Goal: Task Accomplishment & Management: Manage account settings

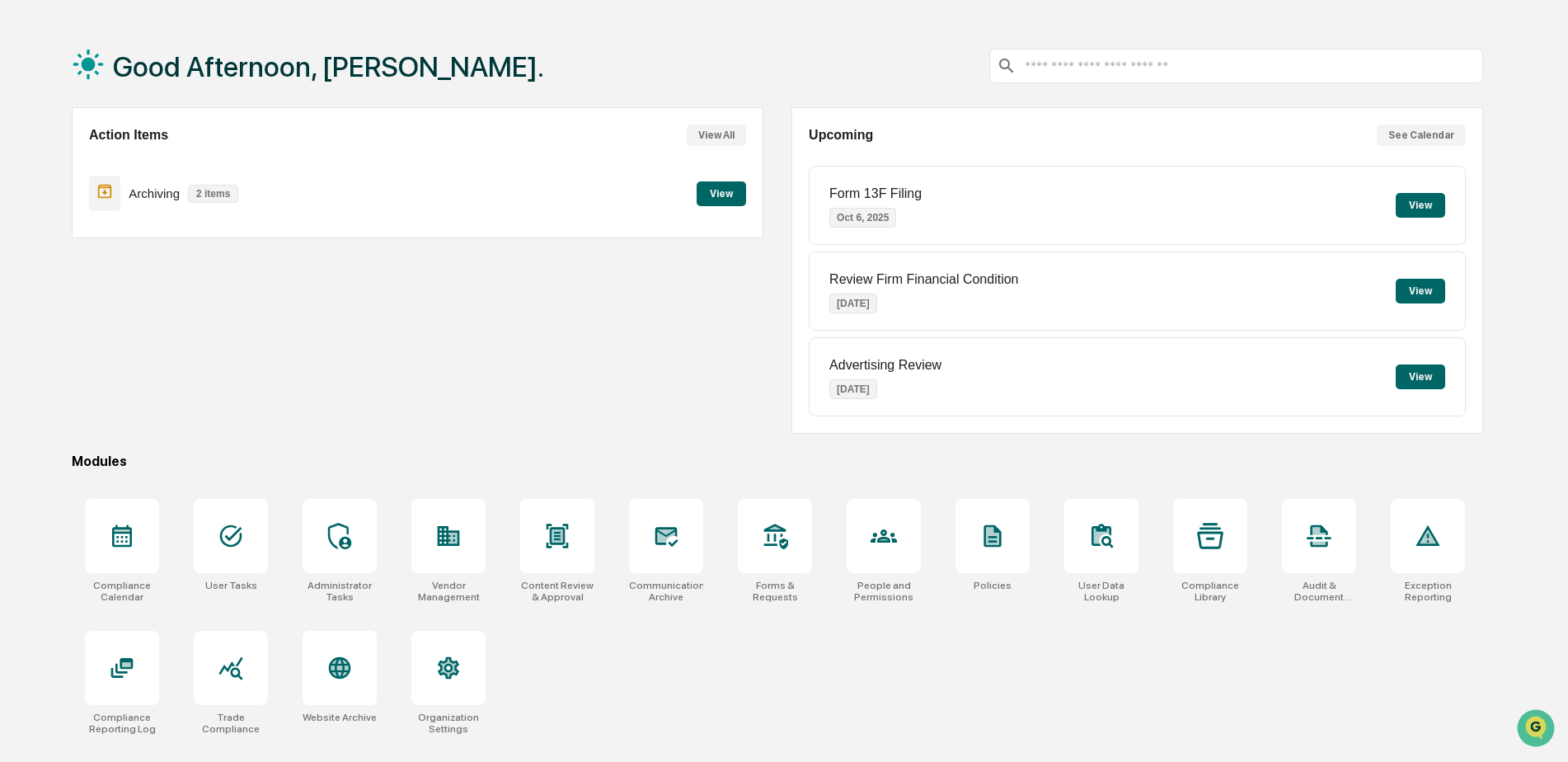
scroll to position [79, 0]
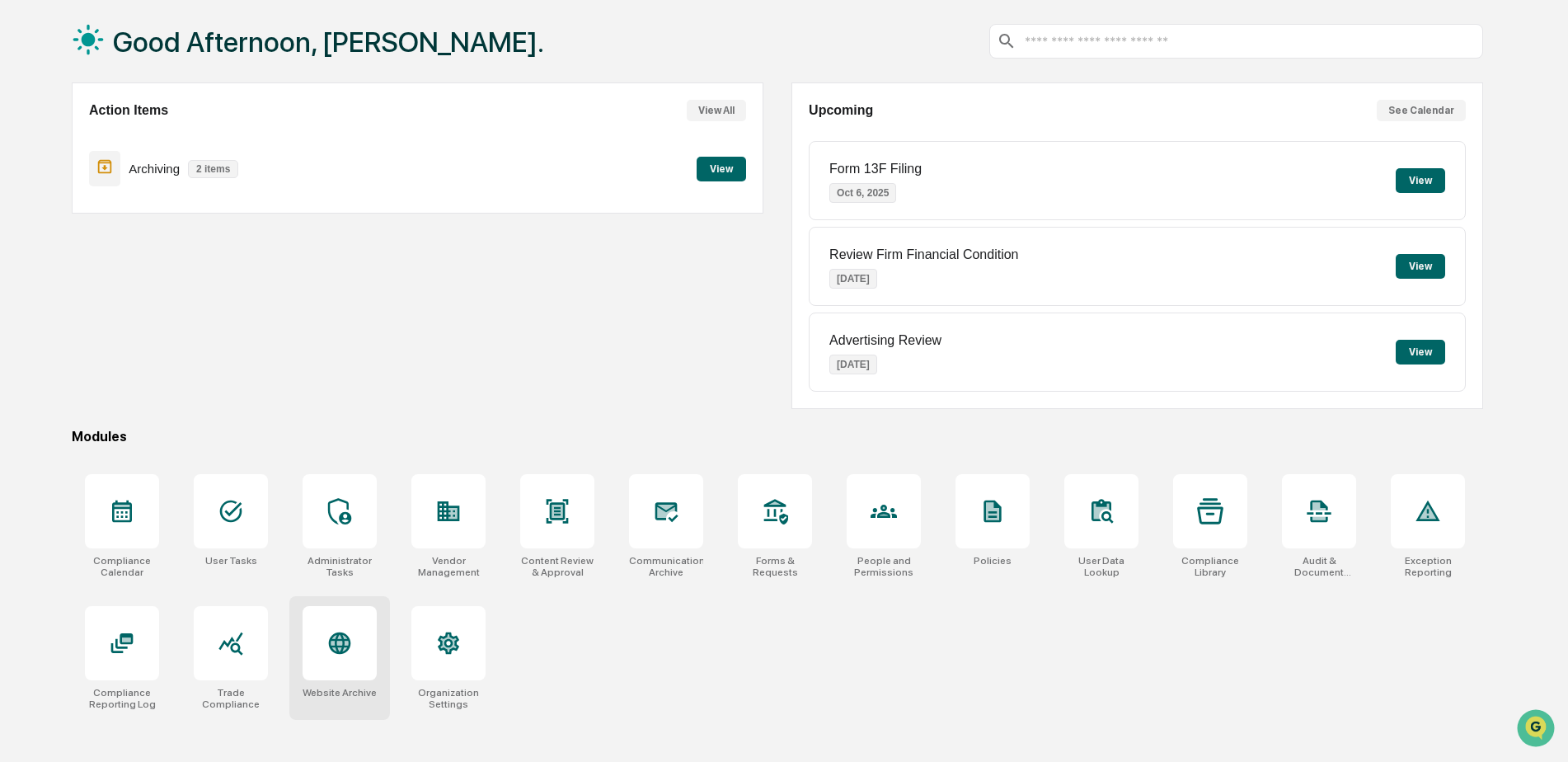
click at [356, 648] on div at bounding box center [340, 643] width 74 height 74
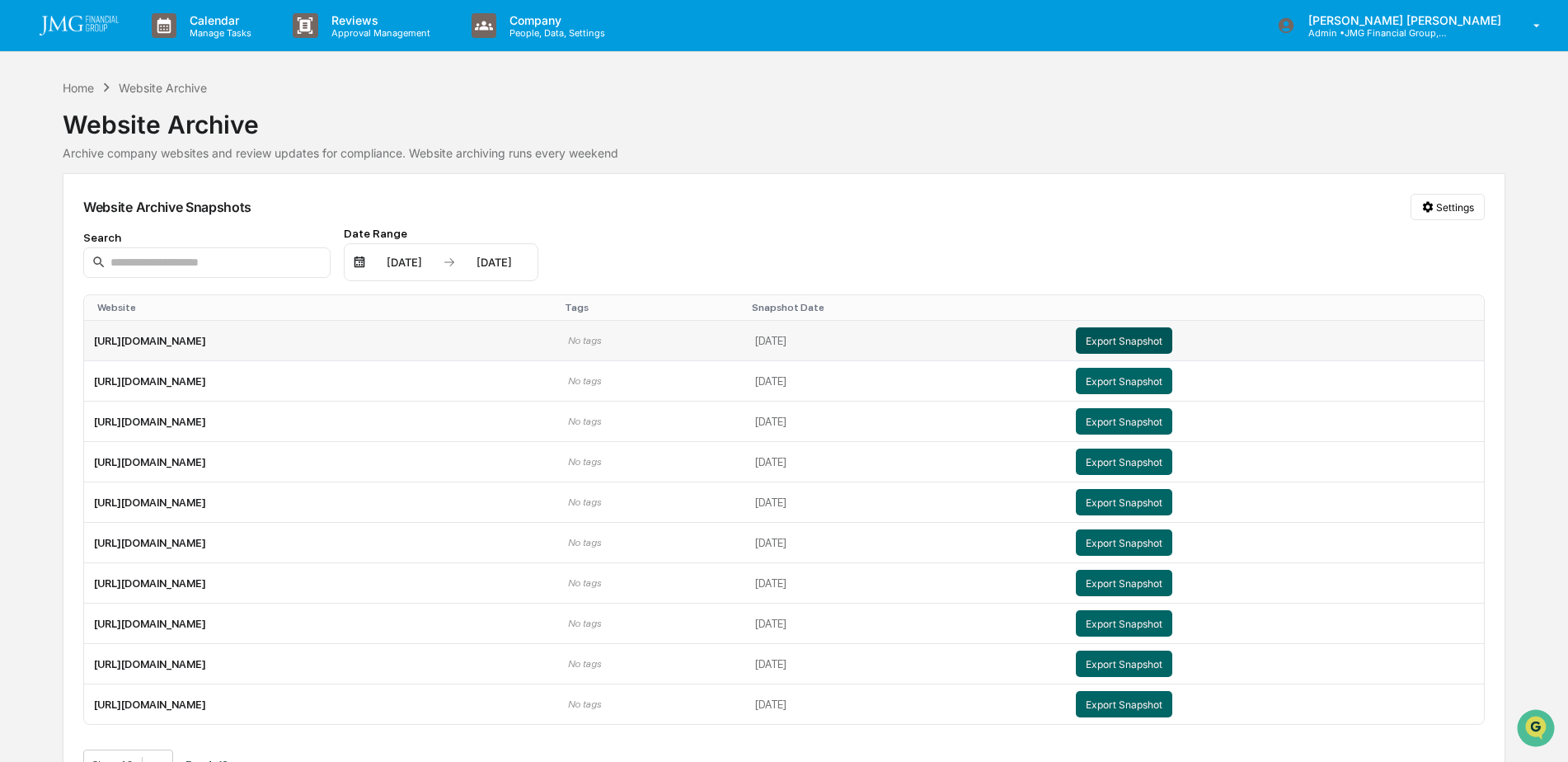
click at [1172, 339] on button "Export Snapshot" at bounding box center [1124, 340] width 96 height 26
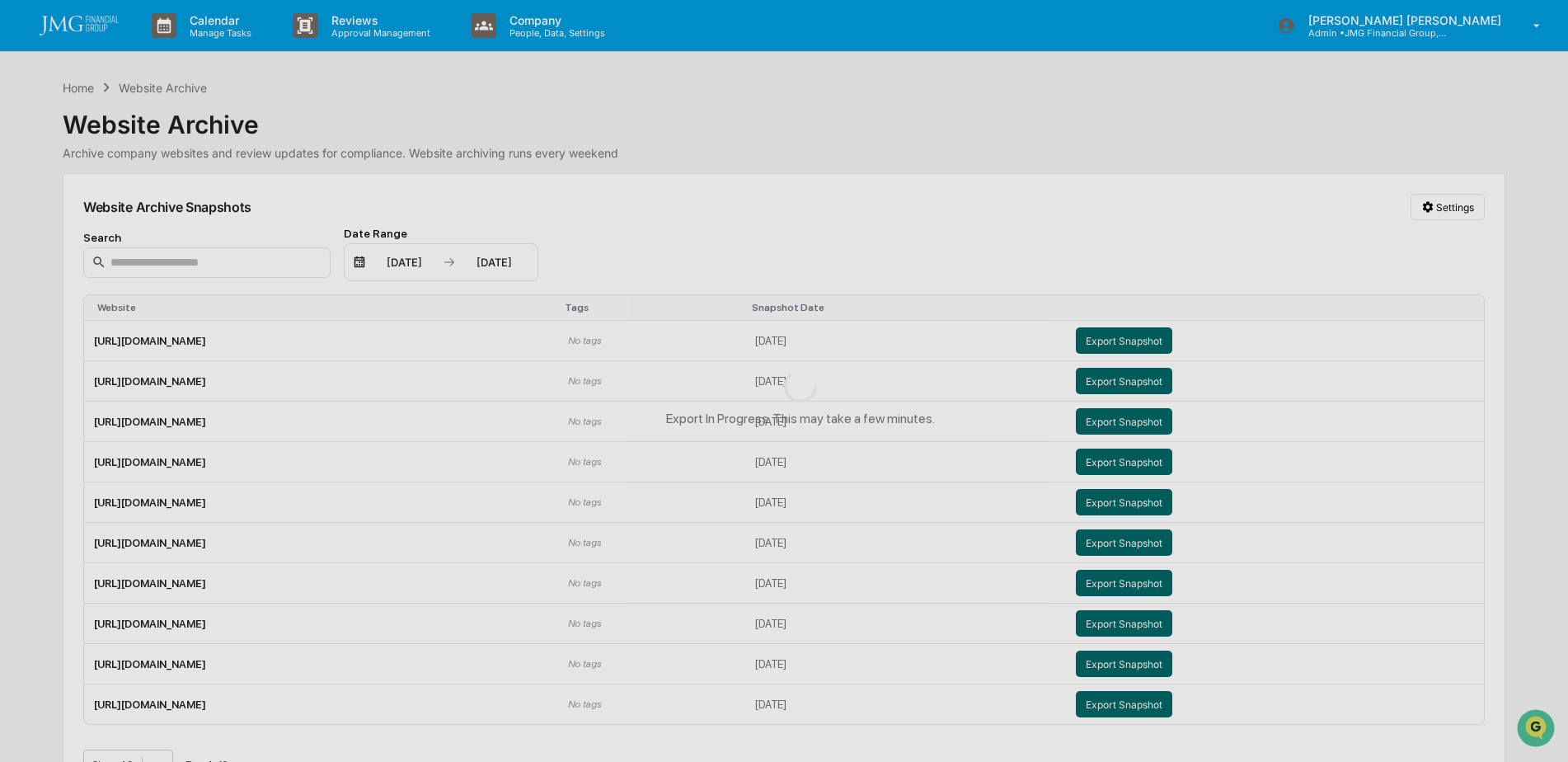
click at [1231, 236] on div "Export In Progress. This may take a few minutes." at bounding box center [801, 397] width 1601 height 794
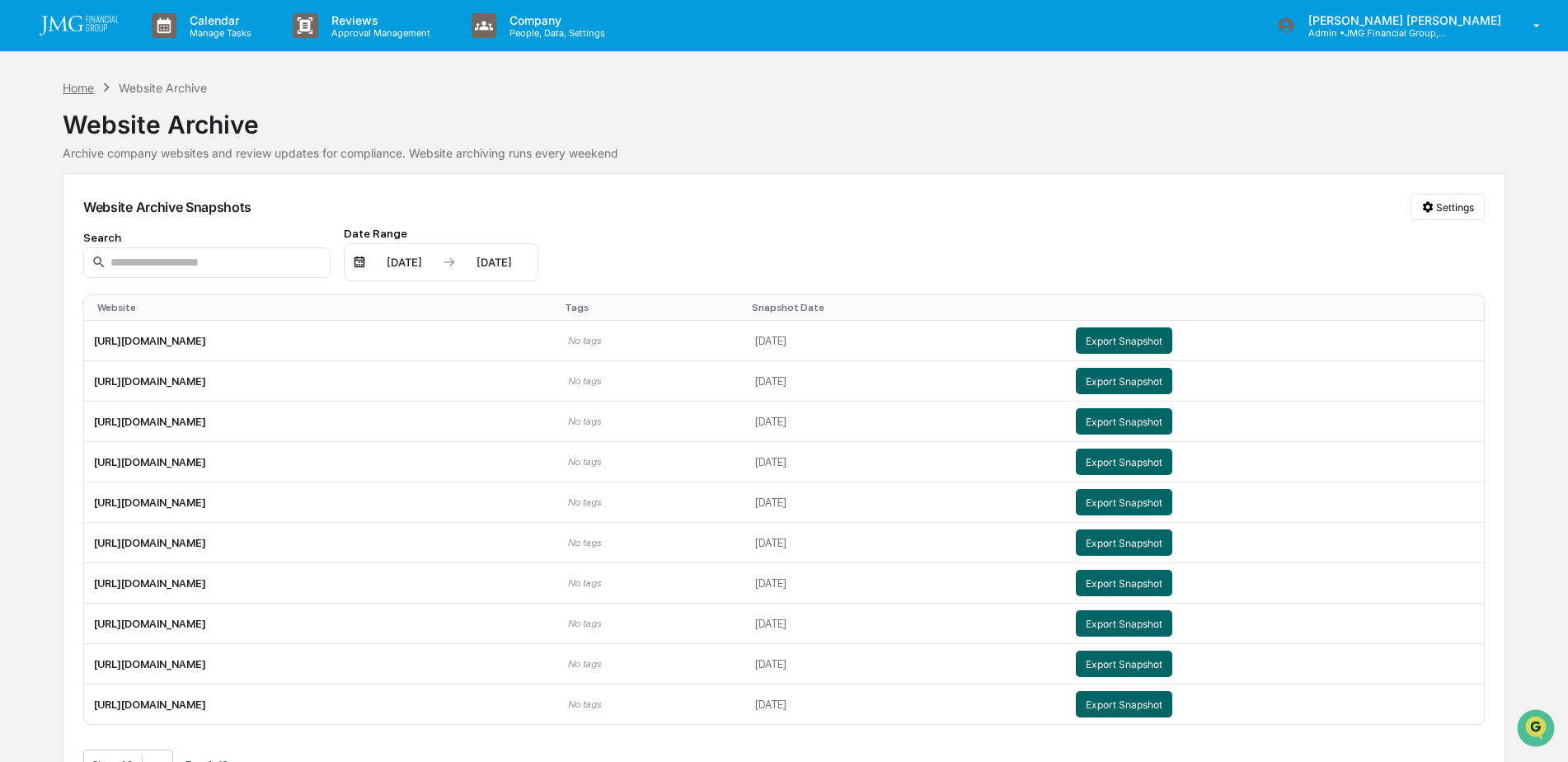
click at [92, 84] on div "Home" at bounding box center [79, 87] width 32 height 14
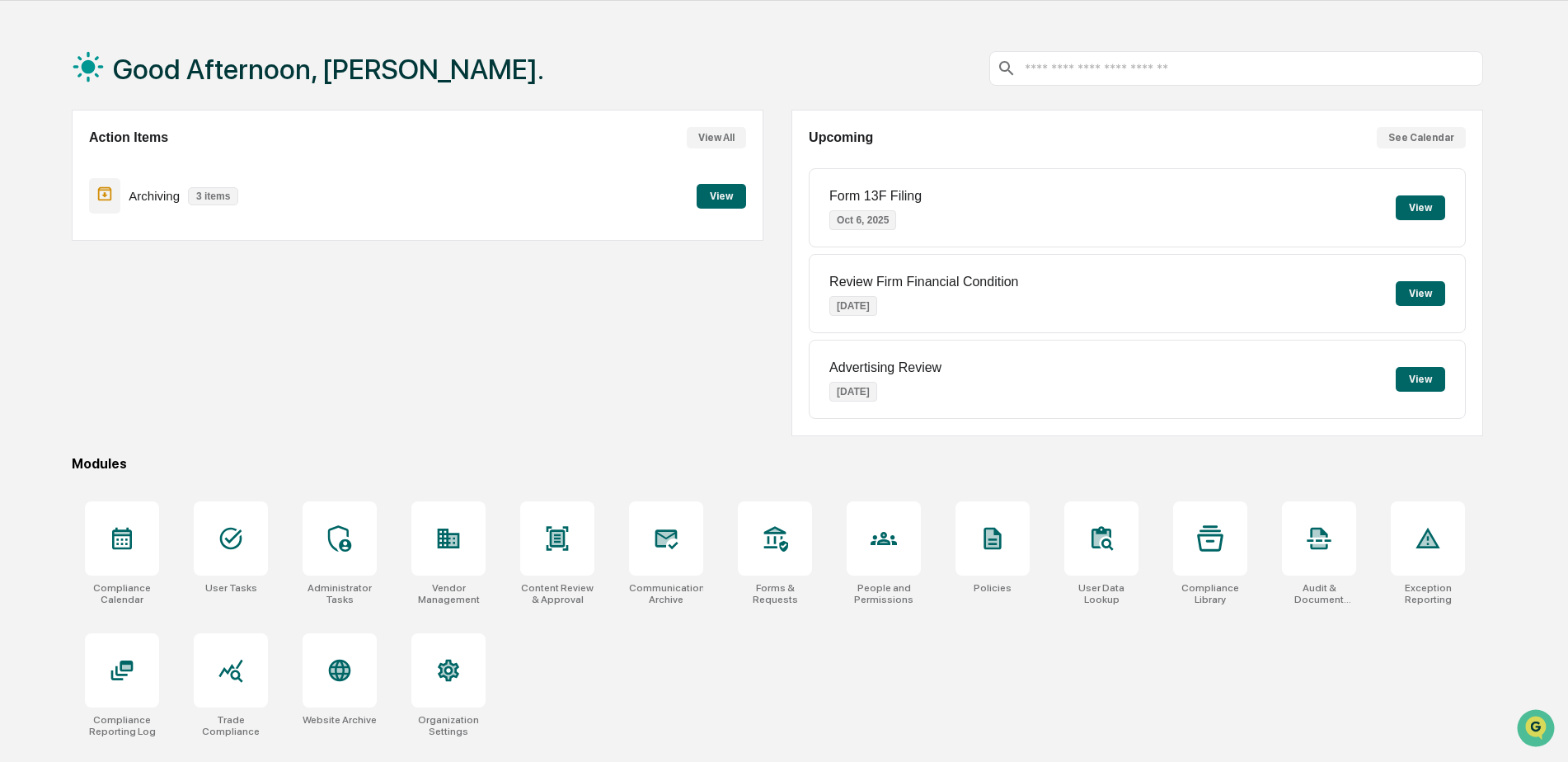
scroll to position [79, 0]
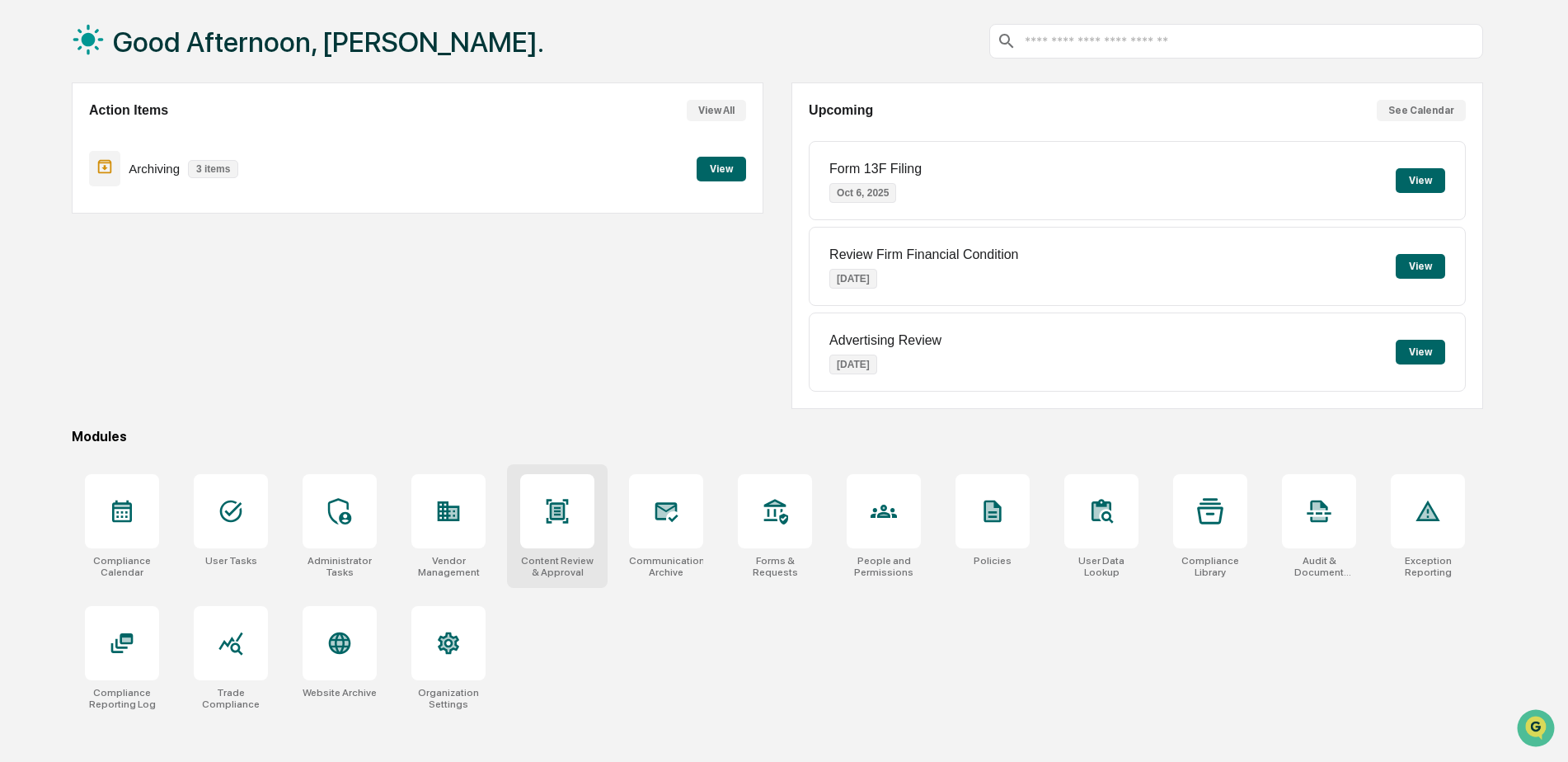
click at [564, 539] on div at bounding box center [557, 511] width 74 height 74
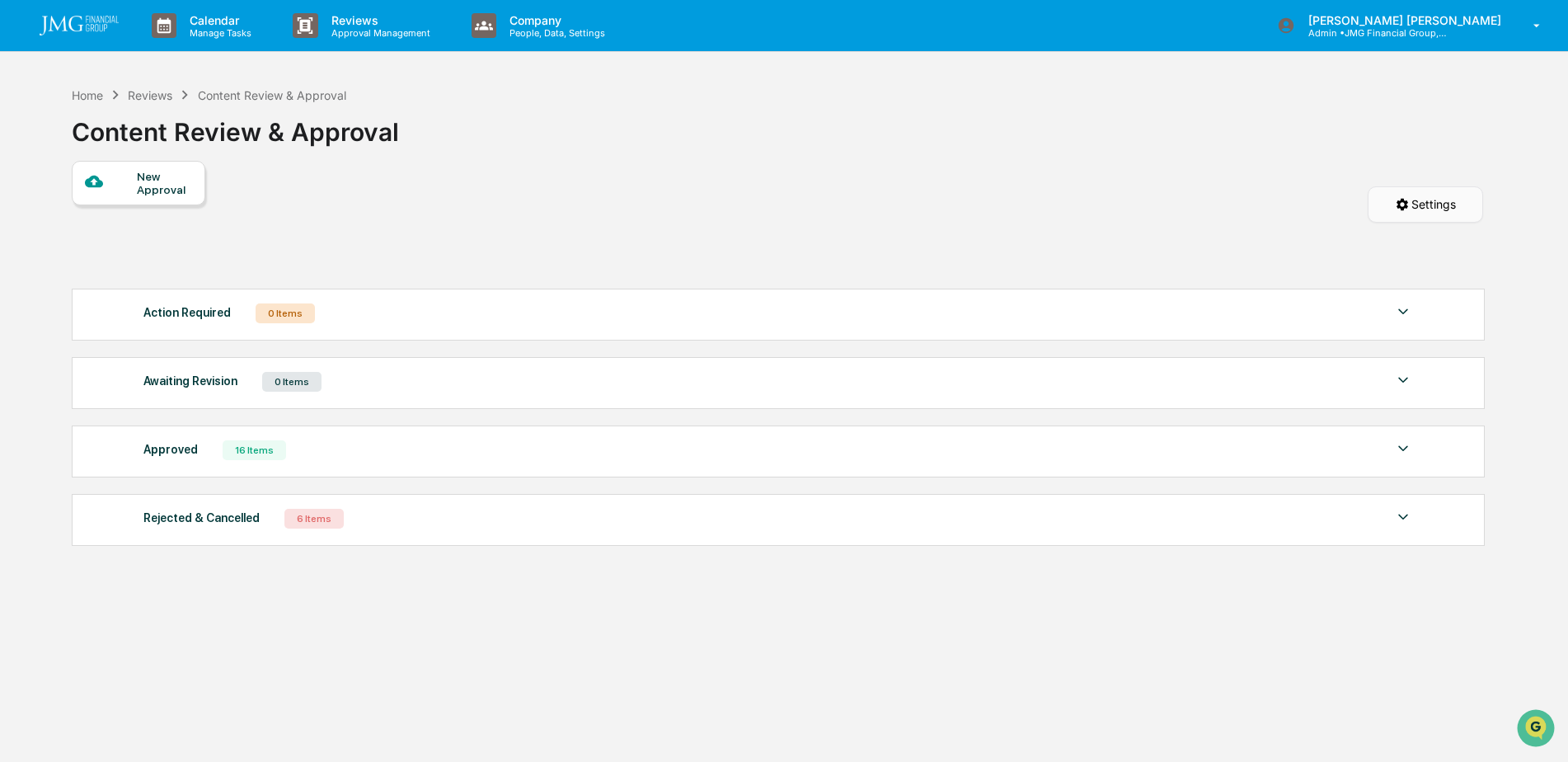
click at [1400, 210] on html "Calendar Manage Tasks Reviews Approval Management Company People, Data, Setting…" at bounding box center [784, 381] width 1568 height 762
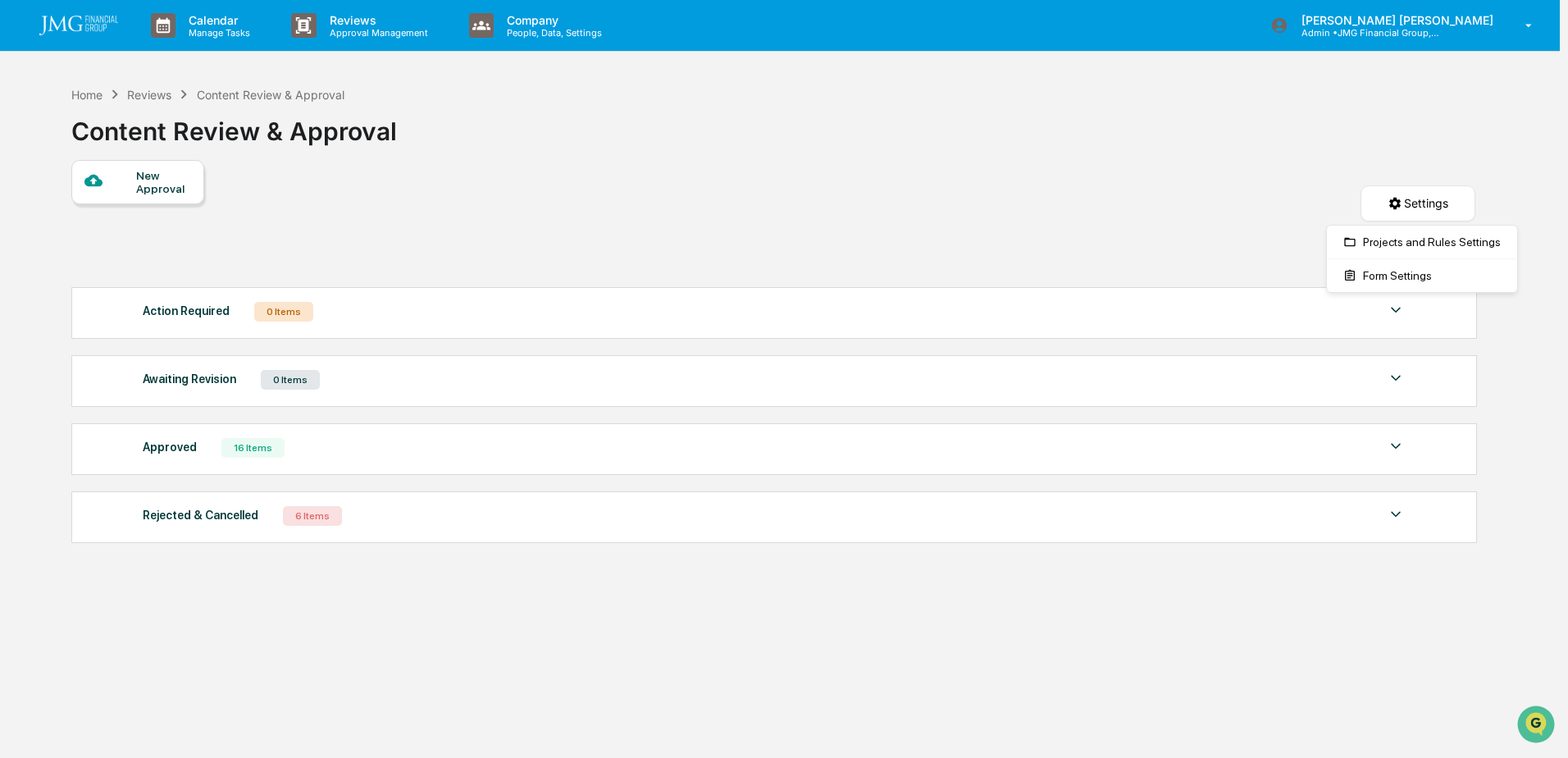
click at [1166, 248] on html "Calendar Manage Tasks Reviews Approval Management Company People, Data, Setting…" at bounding box center [784, 379] width 1568 height 758
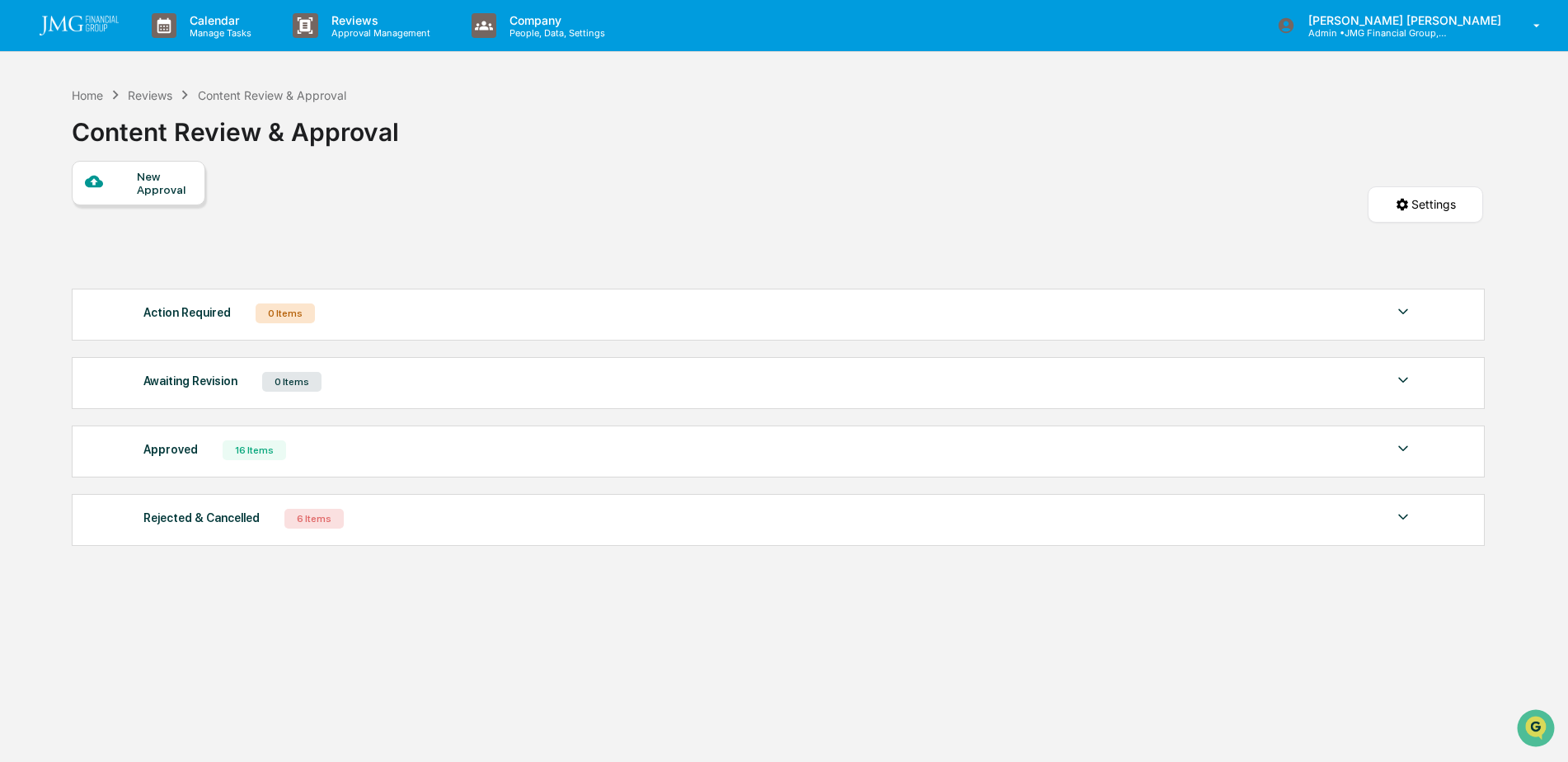
click at [1418, 450] on div "Approved 16 Items File Name Review Id Created Date Requested By Compliance Owne…" at bounding box center [778, 451] width 1413 height 52
click at [1395, 444] on img at bounding box center [1403, 448] width 20 height 20
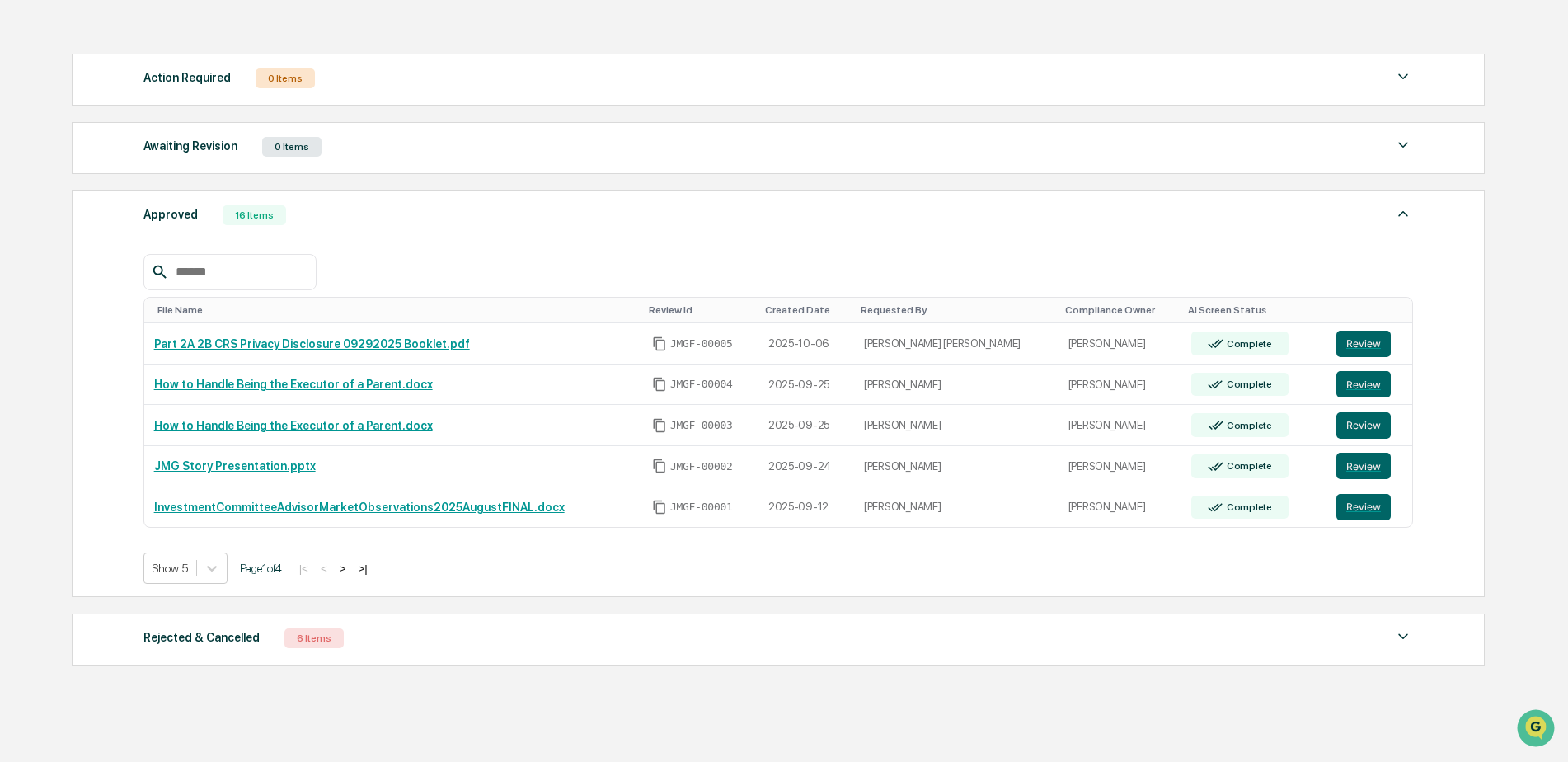
scroll to position [248, 0]
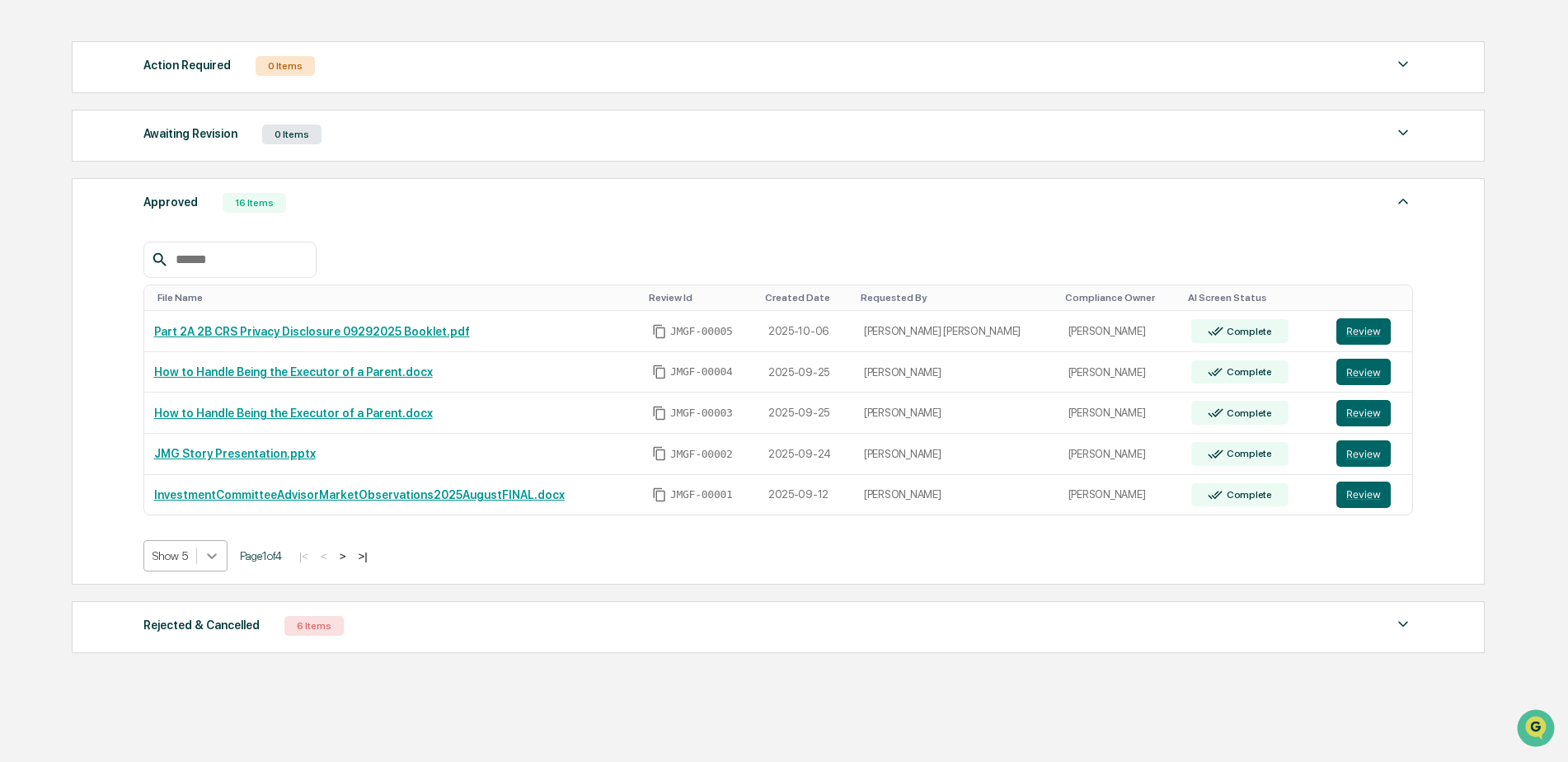
click at [215, 556] on icon at bounding box center [211, 556] width 10 height 6
click at [185, 717] on div "Home Reviews Content Review & Approval Content Review & Approval New Approval S…" at bounding box center [778, 317] width 1461 height 971
click at [198, 559] on div at bounding box center [212, 556] width 30 height 30
click at [192, 706] on div "Show 100" at bounding box center [186, 700] width 85 height 26
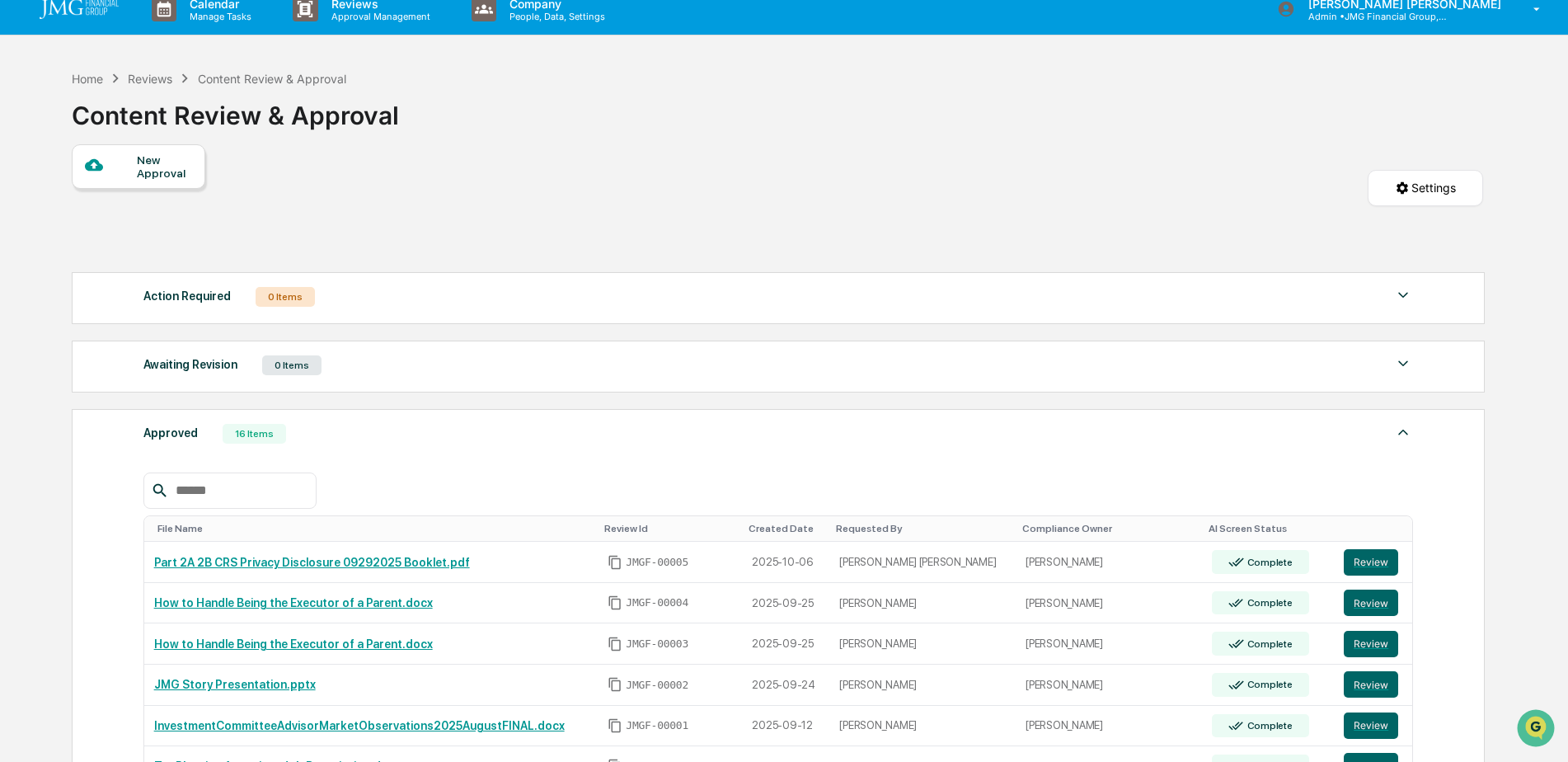
scroll to position [0, 0]
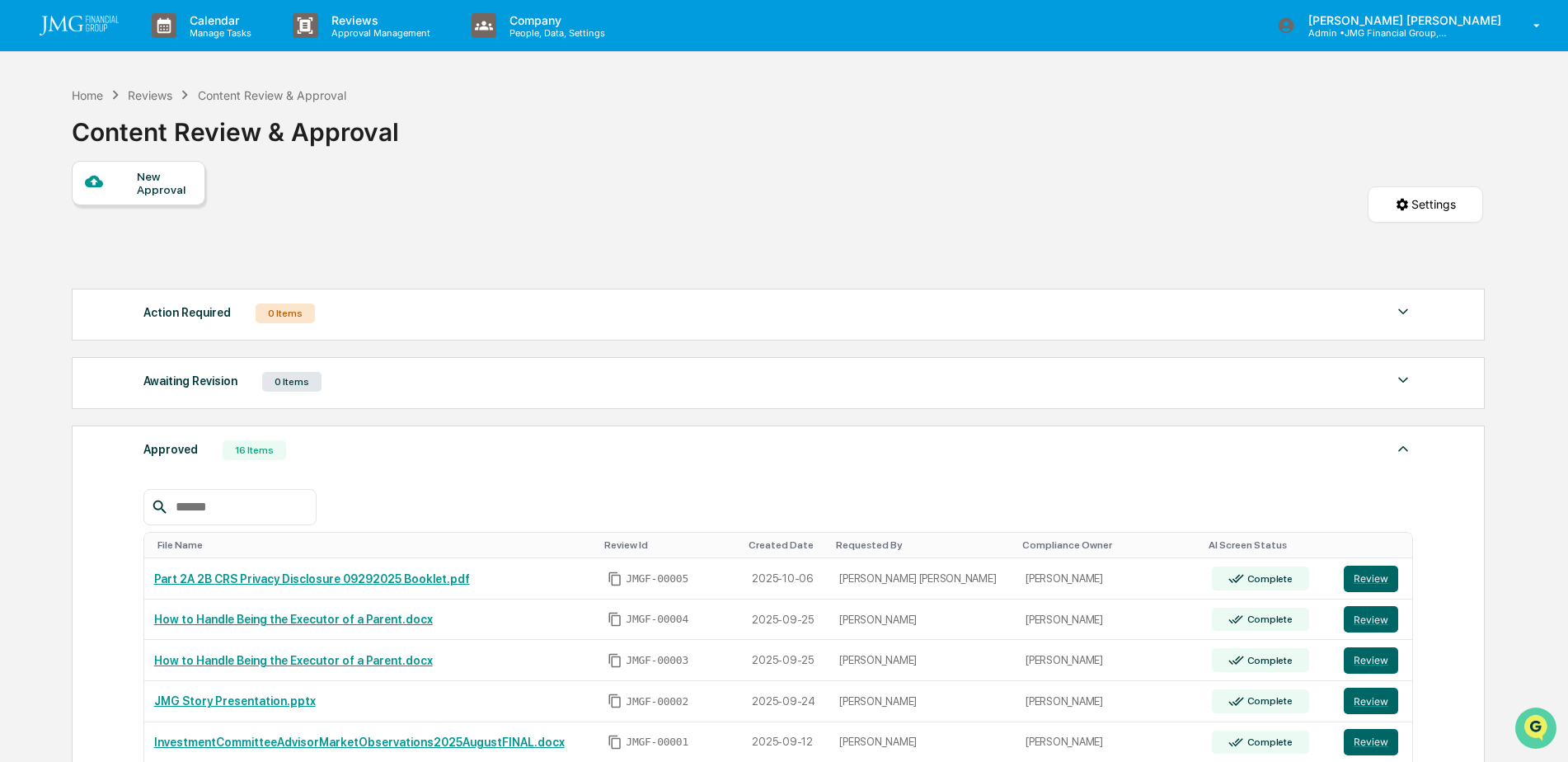
click at [1529, 723] on img "Open customer support" at bounding box center [1536, 728] width 41 height 33
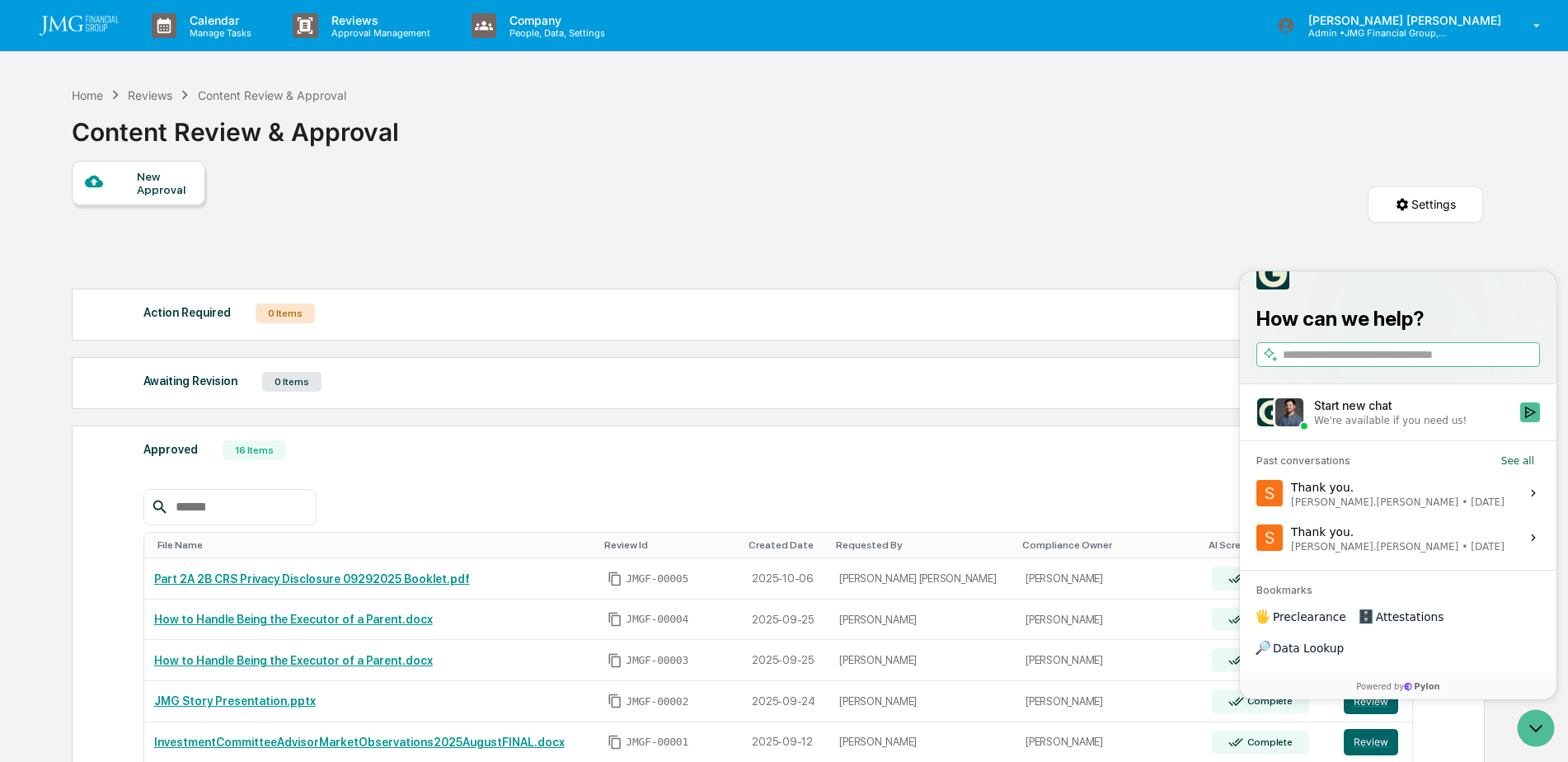
click at [1422, 427] on div "We're available if you need us!" at bounding box center [1390, 420] width 152 height 13
click at [1520, 422] on button "Start new chat We're available if you need us!" at bounding box center [1530, 412] width 20 height 20
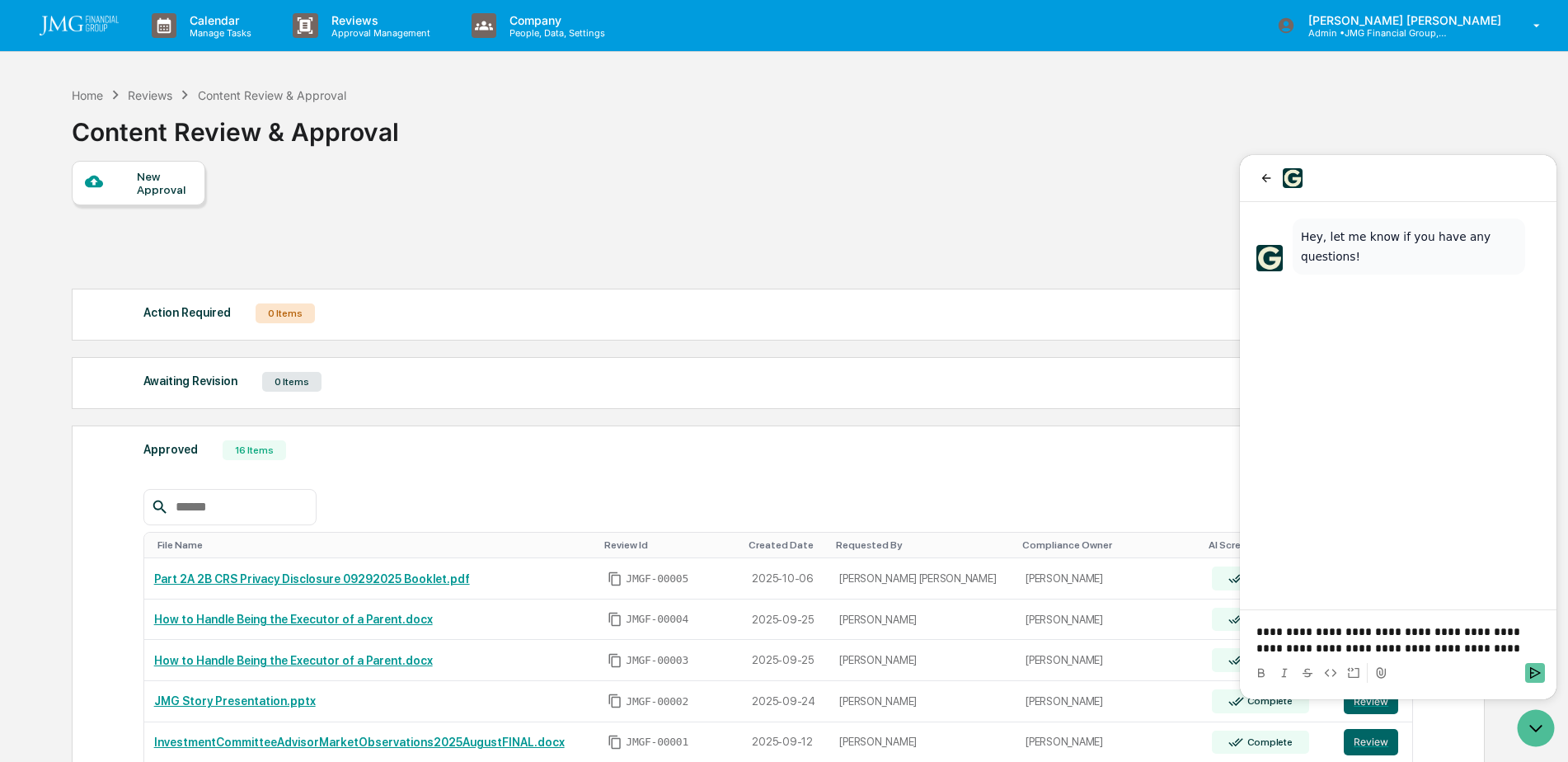
click at [1531, 668] on icon "Send" at bounding box center [1536, 672] width 10 height 11
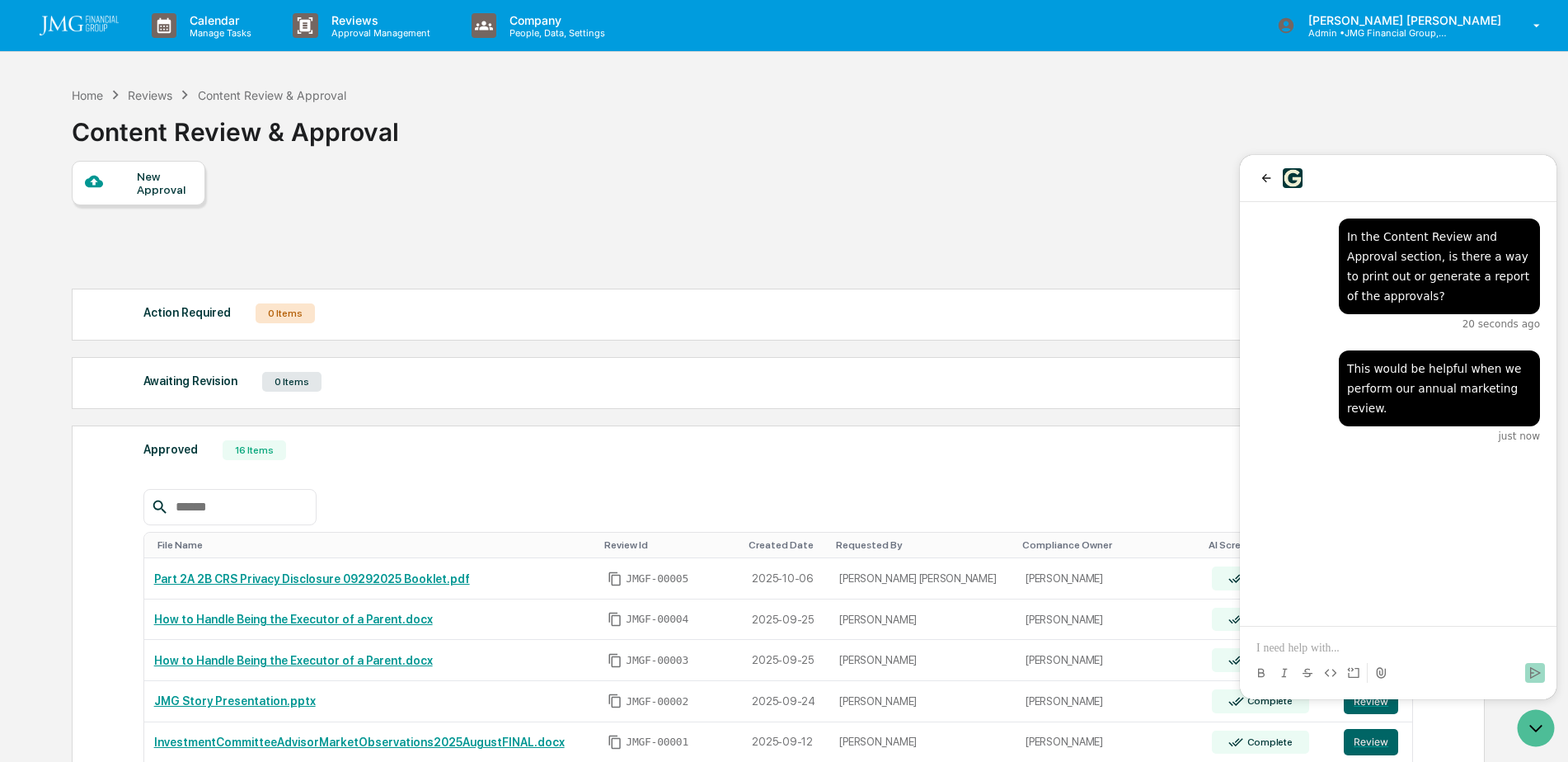
click at [1532, 721] on icon "Open customer support" at bounding box center [1536, 727] width 41 height 41
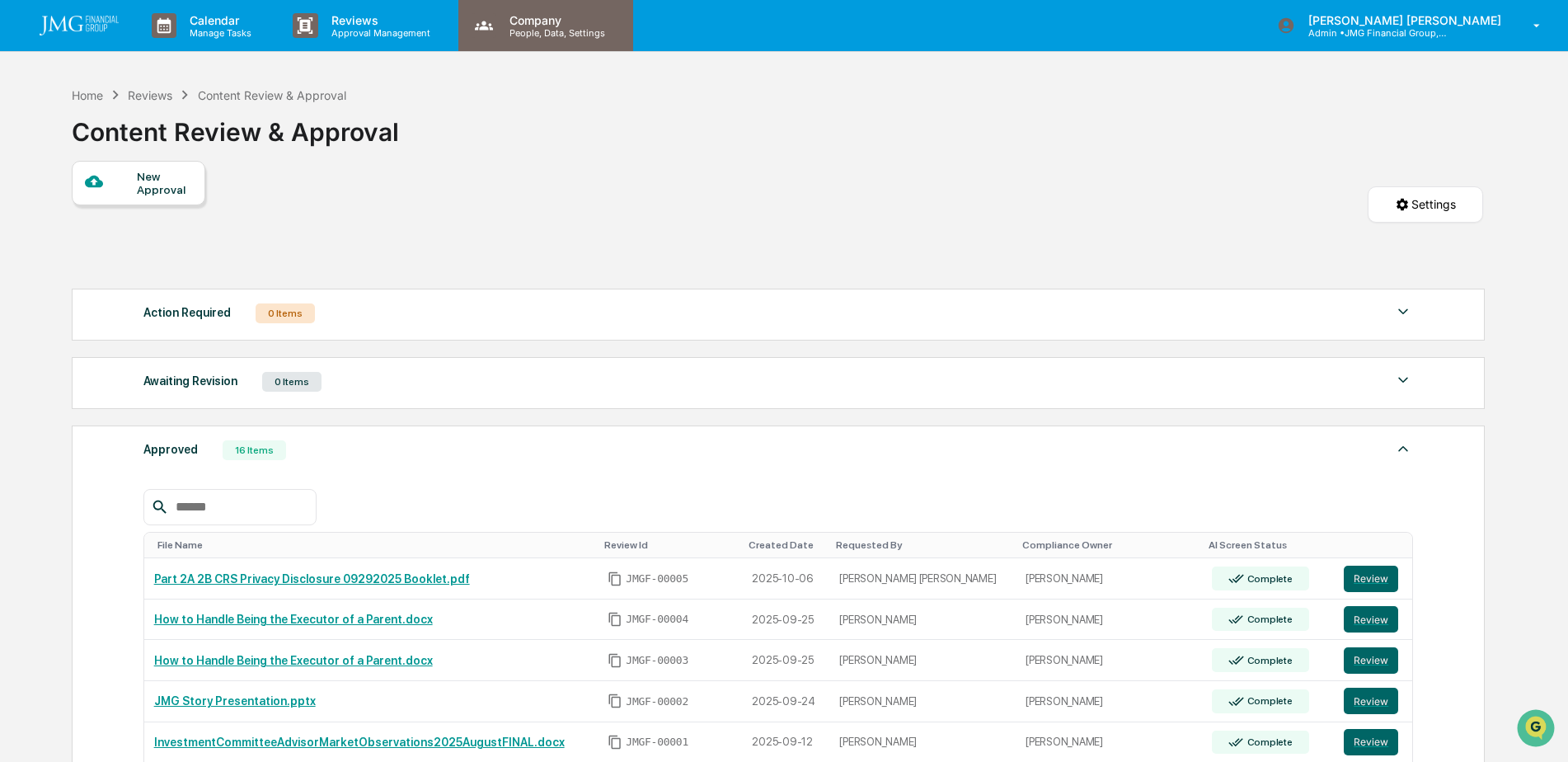
click at [576, 33] on p "People, Data, Settings" at bounding box center [555, 32] width 117 height 11
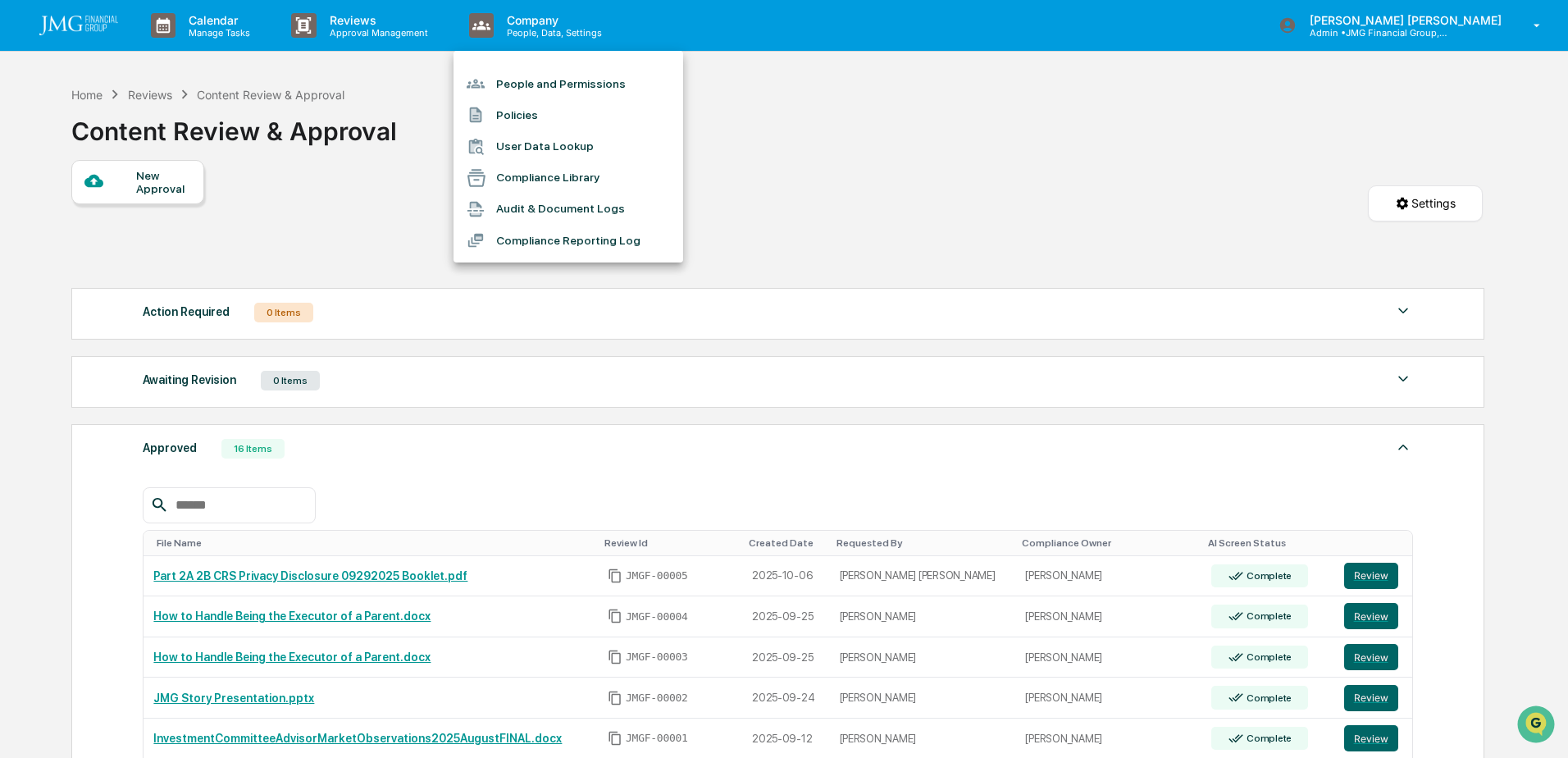
click at [573, 84] on li "People and Permissions" at bounding box center [568, 84] width 230 height 31
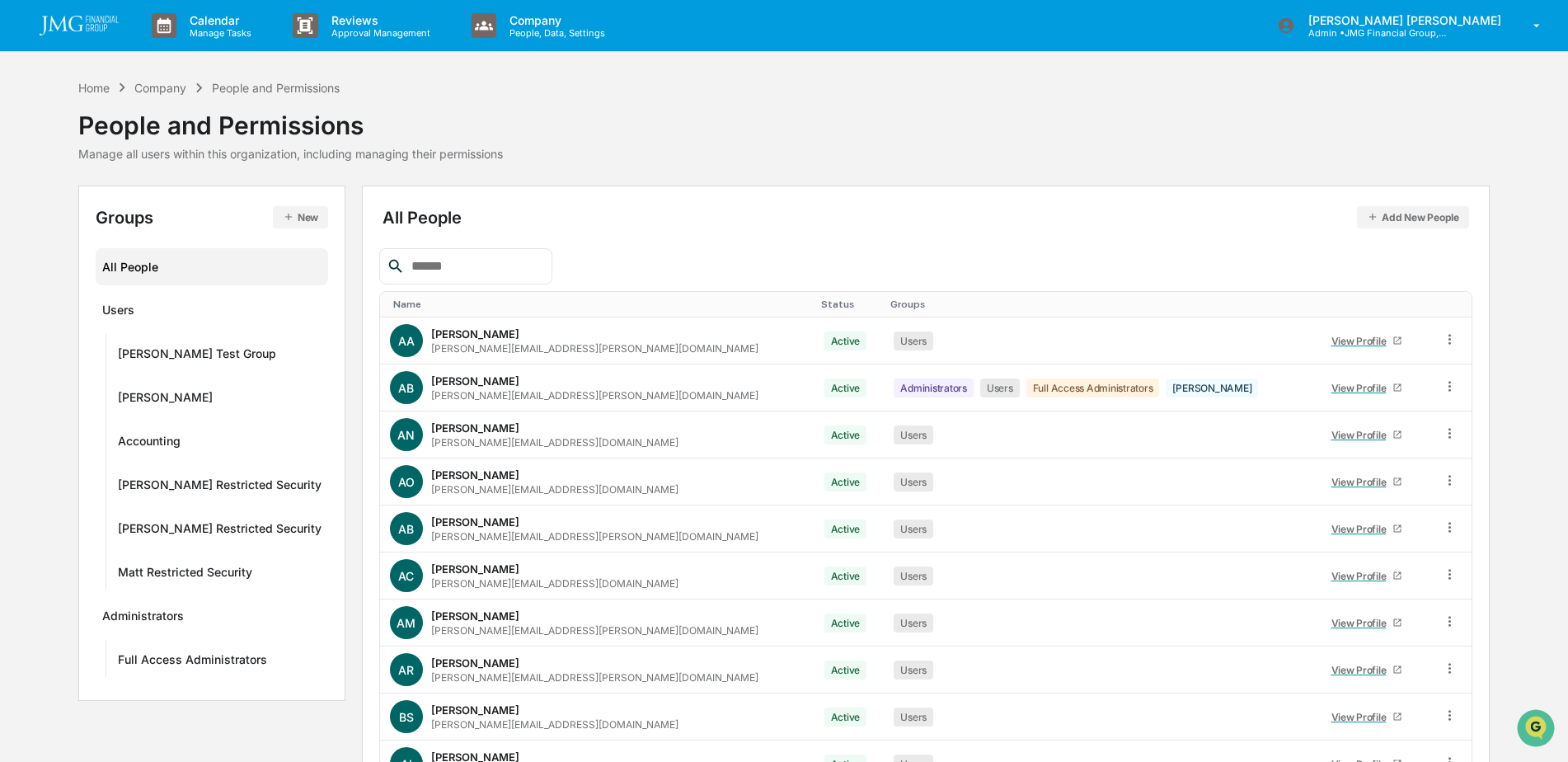
click at [539, 262] on input "text" at bounding box center [475, 266] width 140 height 21
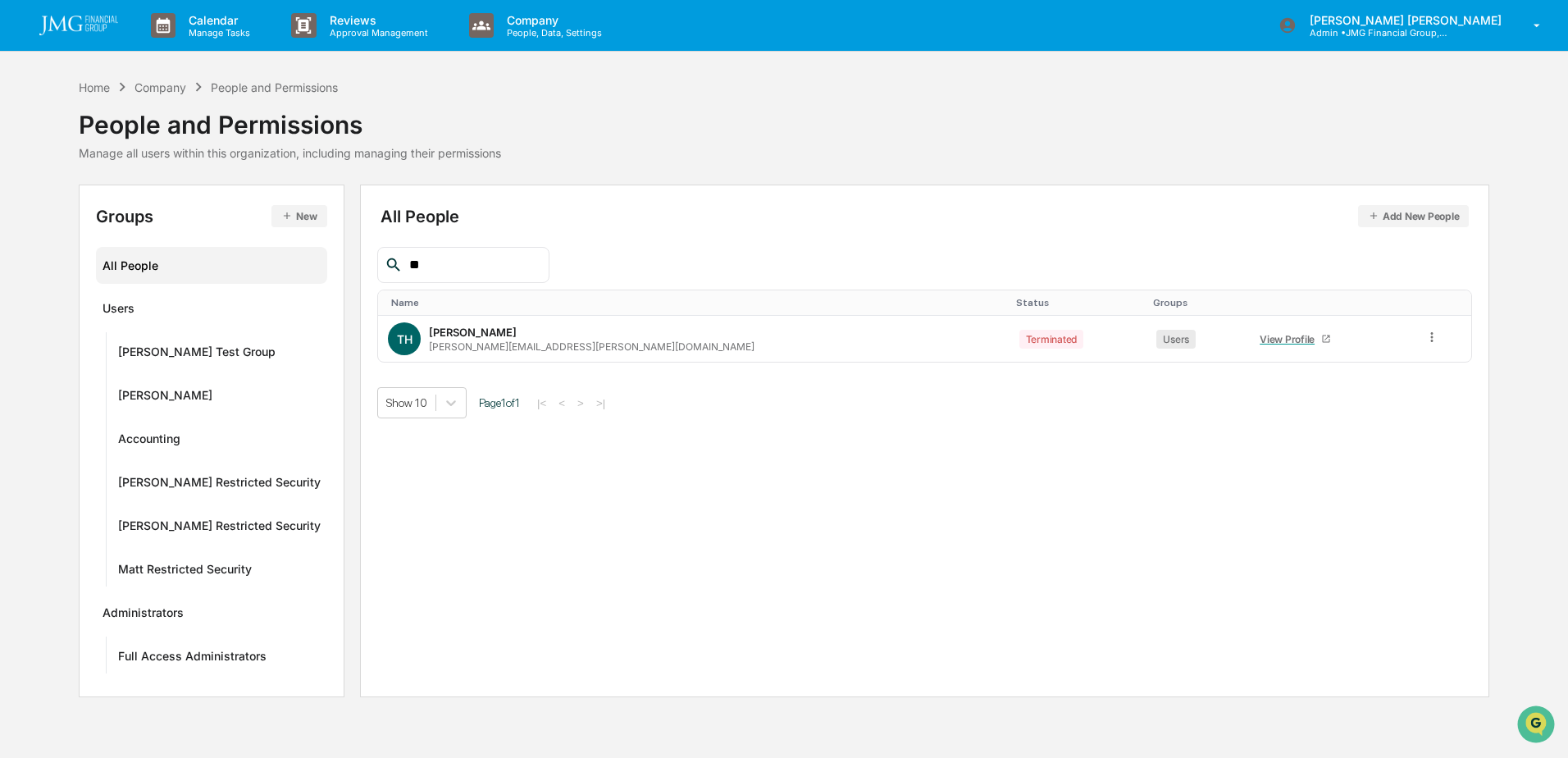
type input "*"
